Goal: Check status: Check status

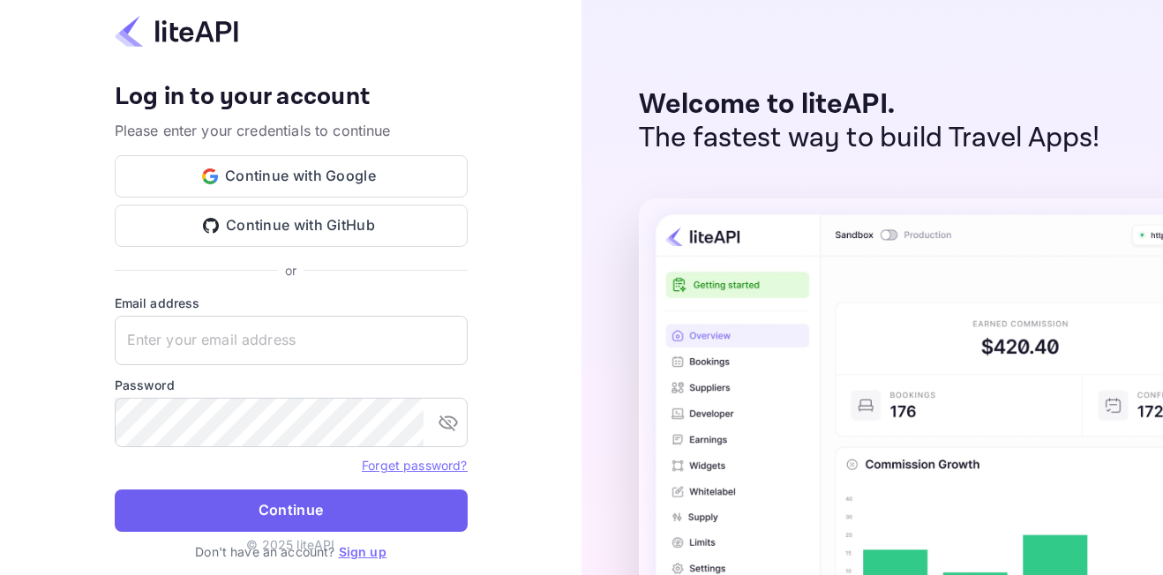
type input "adminpassword_support@yandex-team.ru"
click at [300, 495] on button "Continue" at bounding box center [291, 511] width 353 height 42
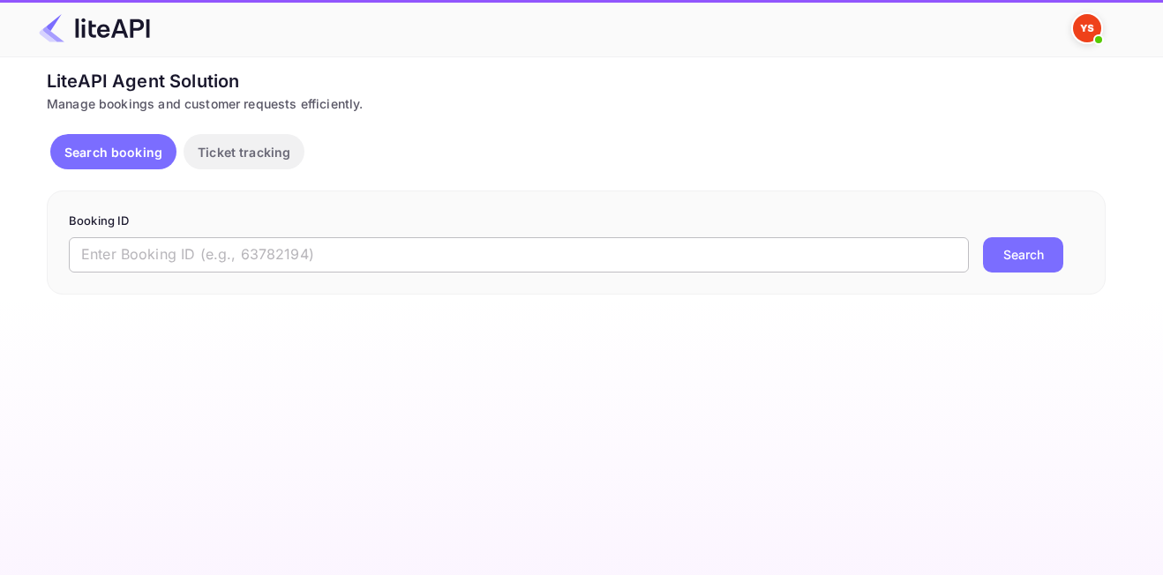
click at [241, 259] on input "text" at bounding box center [519, 254] width 900 height 35
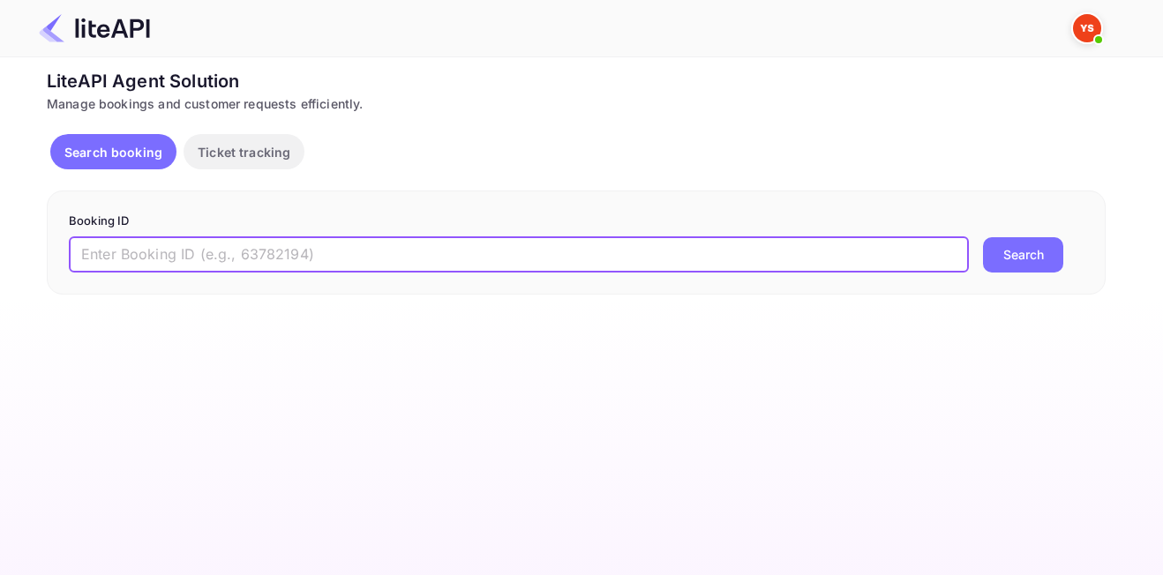
paste input "8859054"
type input "8859054"
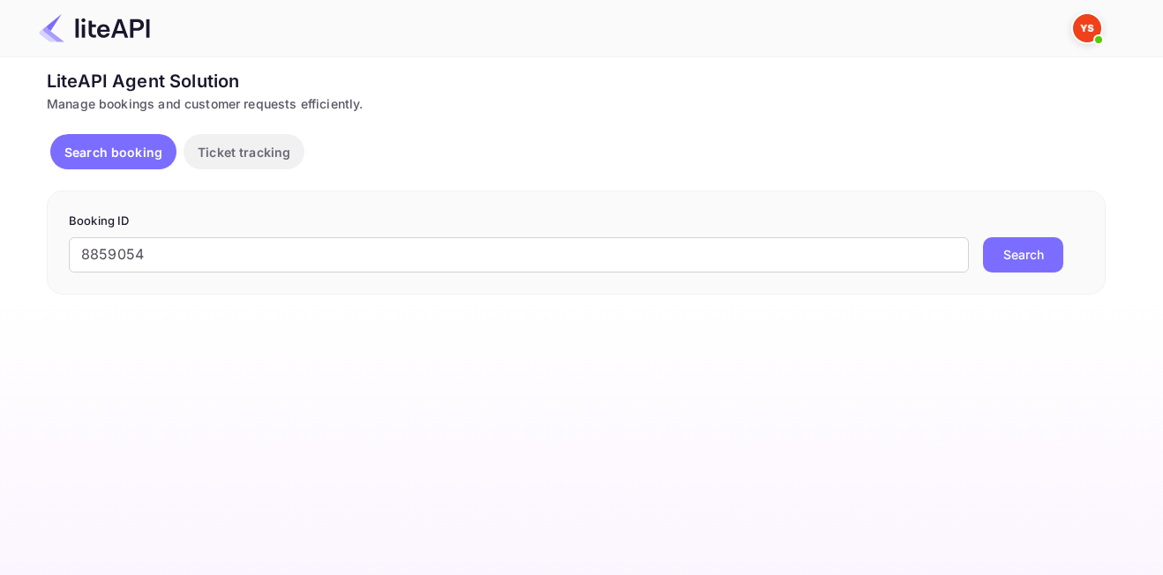
click at [1044, 261] on button "Search" at bounding box center [1023, 254] width 80 height 35
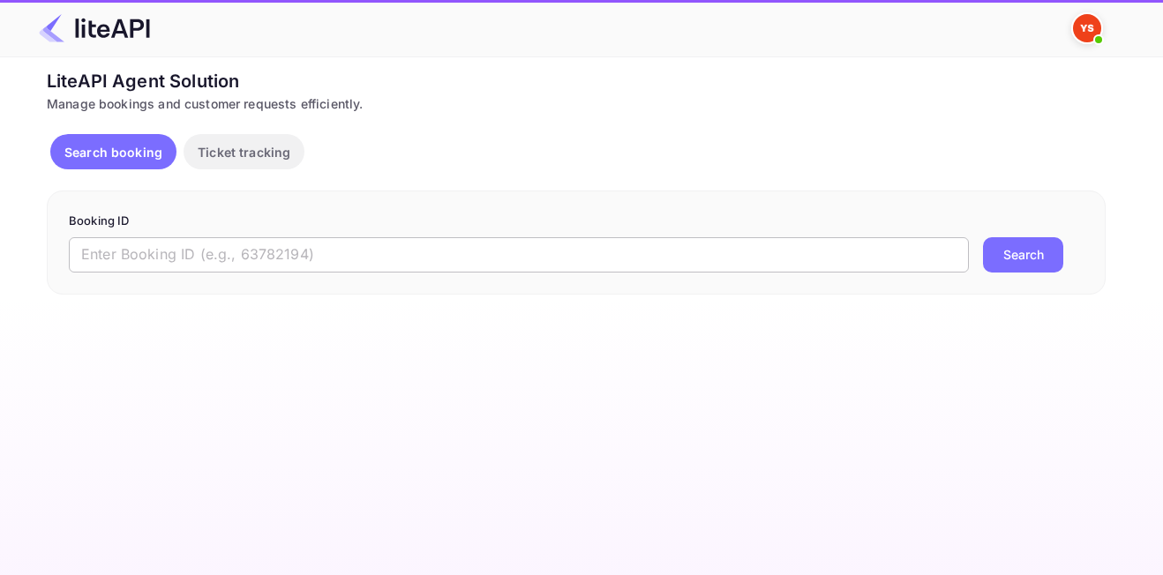
click at [267, 263] on input "text" at bounding box center [519, 254] width 900 height 35
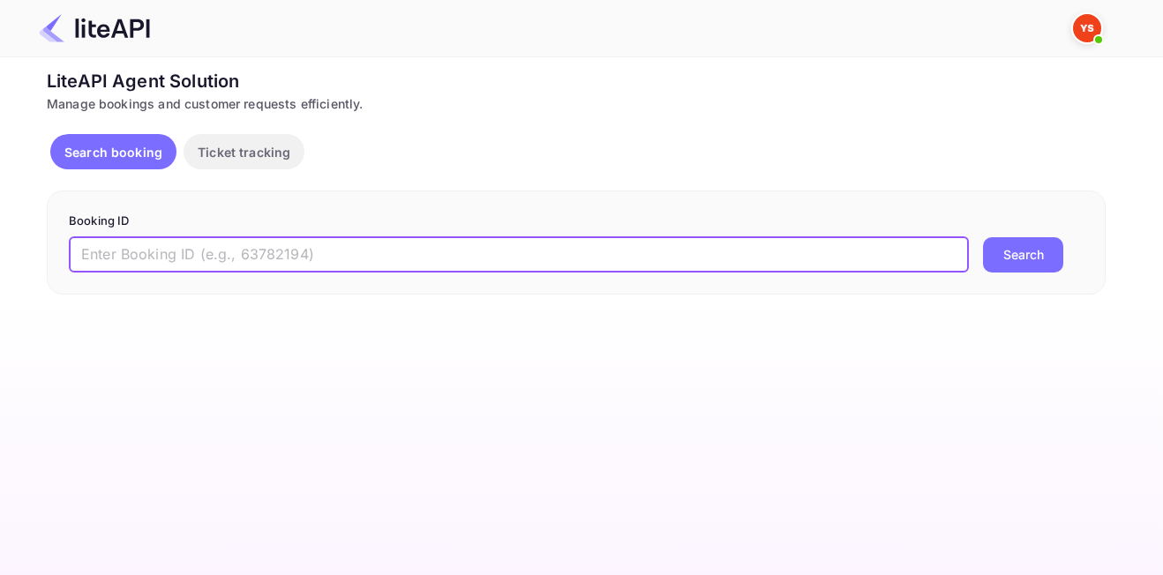
paste input "8858541"
type input "8858541"
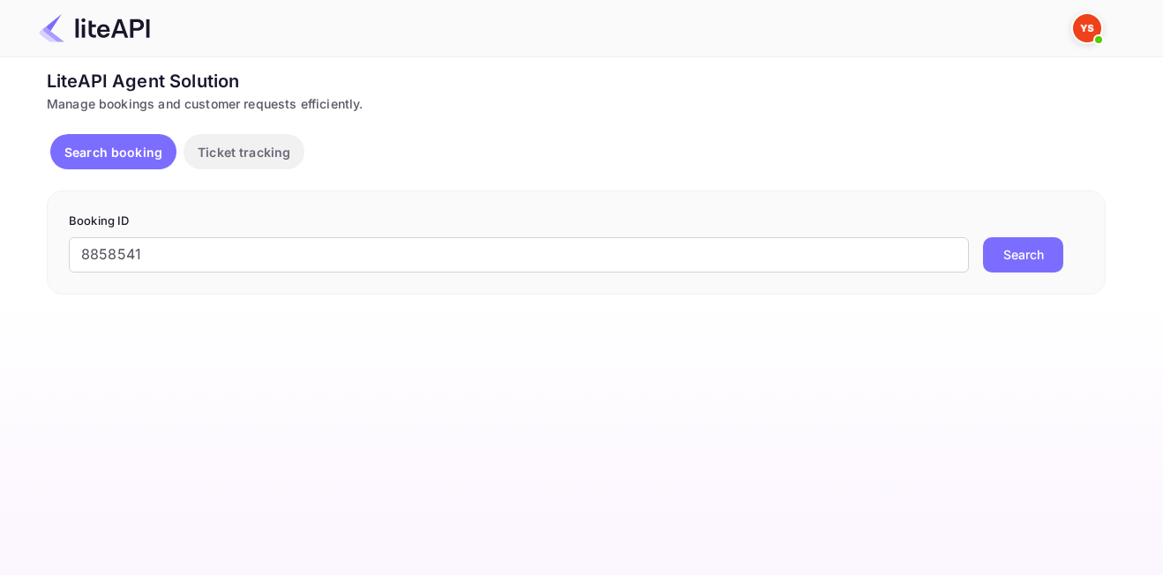
click at [1025, 254] on button "Search" at bounding box center [1023, 254] width 80 height 35
